Goal: Task Accomplishment & Management: Complete application form

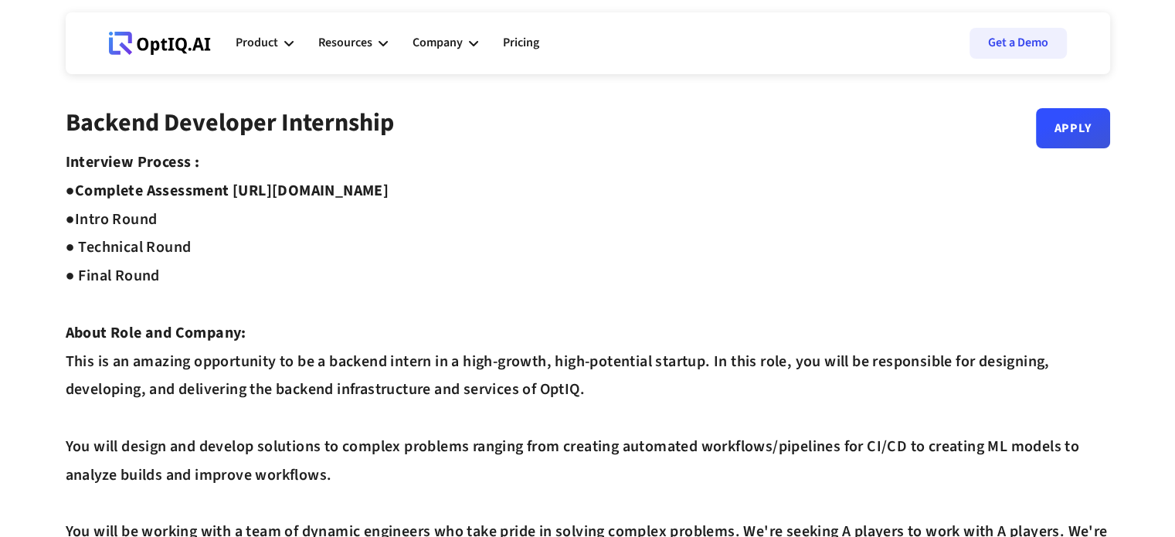
click at [308, 197] on strong "Complete Assessment https://equip.co/assessments/GNUQn/ ●" at bounding box center [228, 205] width 324 height 50
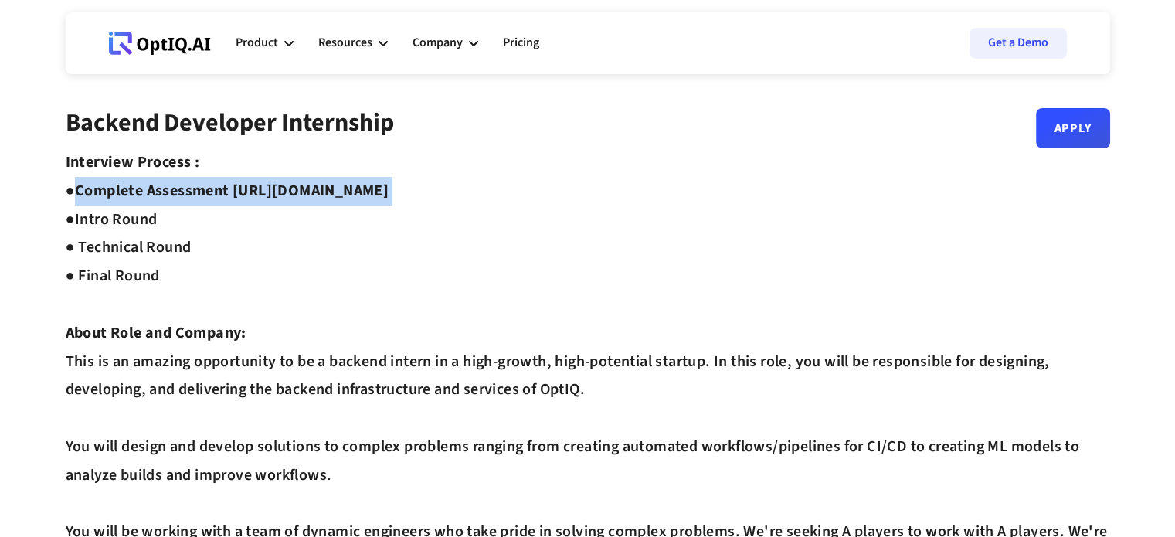
click at [308, 197] on strong "Complete Assessment https://equip.co/assessments/GNUQn/ ●" at bounding box center [228, 205] width 324 height 50
click at [306, 197] on strong "Complete Assessment https://equip.co/assessments/GNUQn/ ●" at bounding box center [228, 205] width 324 height 50
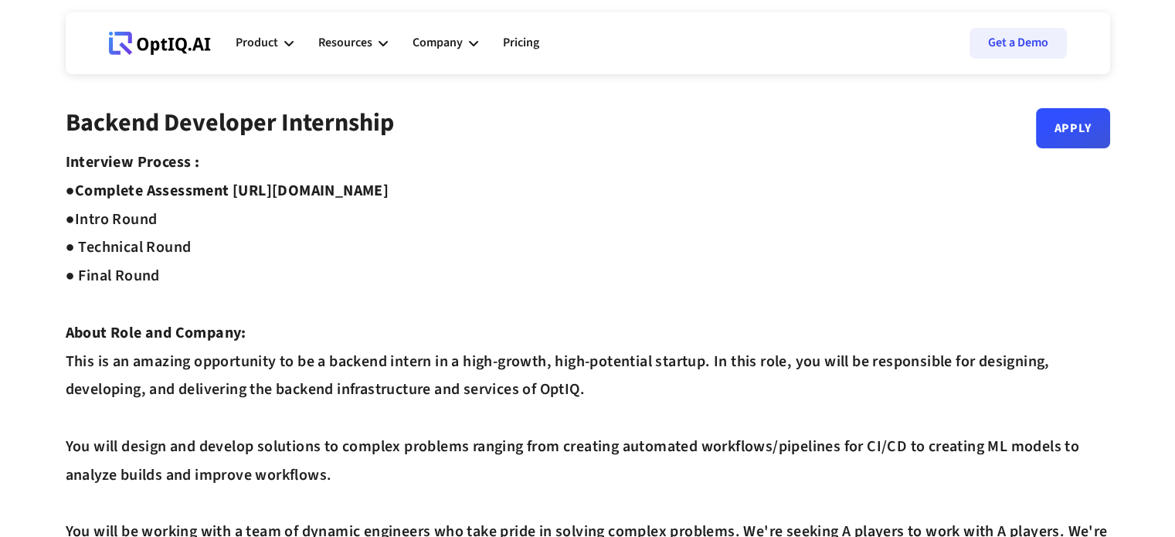
drag, startPoint x: 240, startPoint y: 192, endPoint x: 550, endPoint y: 185, distance: 309.7
copy strong "https://equip.co/assessments/GNUQn/"
click at [1070, 127] on link "Apply" at bounding box center [1073, 122] width 74 height 40
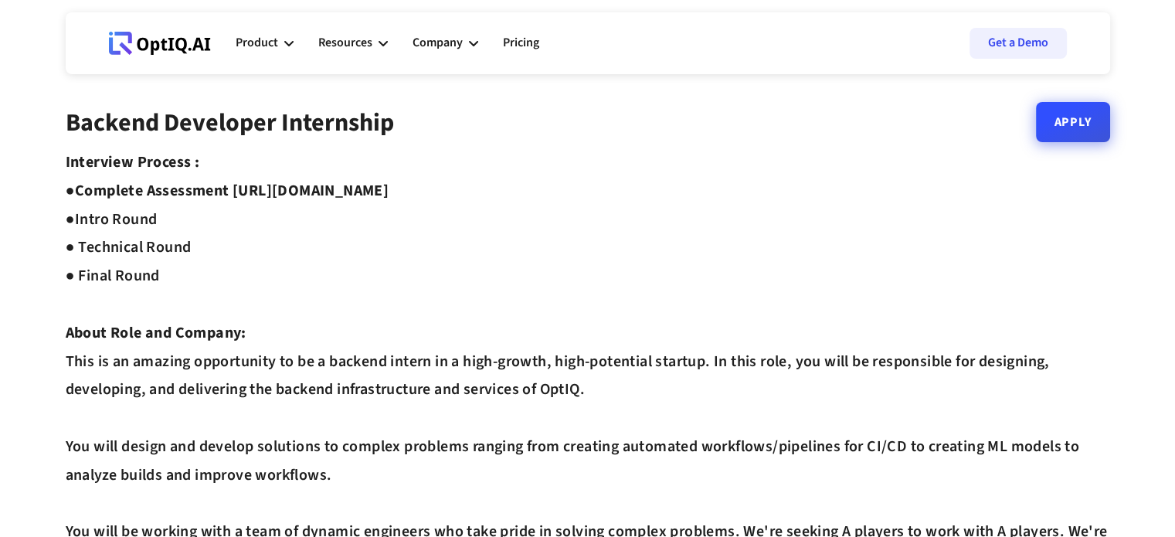
click at [1063, 129] on link "Apply" at bounding box center [1073, 122] width 74 height 40
